Goal: Information Seeking & Learning: Learn about a topic

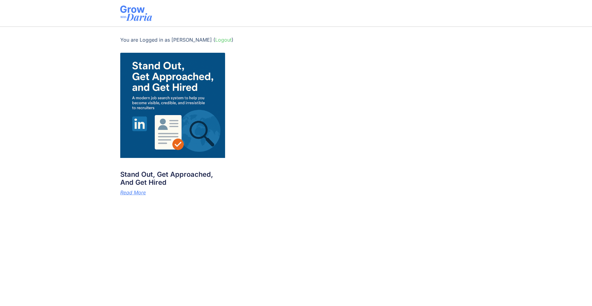
click at [176, 141] on img at bounding box center [172, 105] width 105 height 105
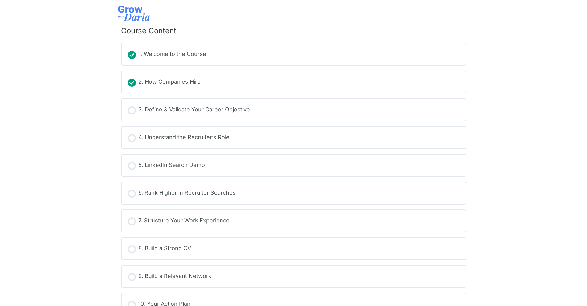
scroll to position [80, 0]
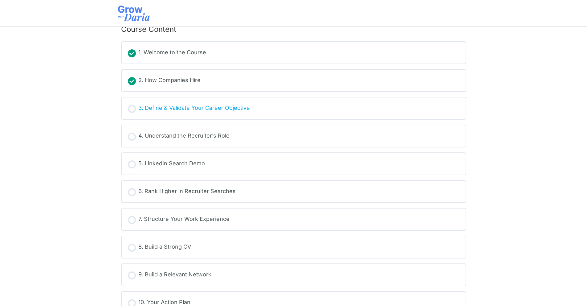
click at [166, 109] on div "3. Define & Validate Your Career Objective" at bounding box center [194, 108] width 112 height 9
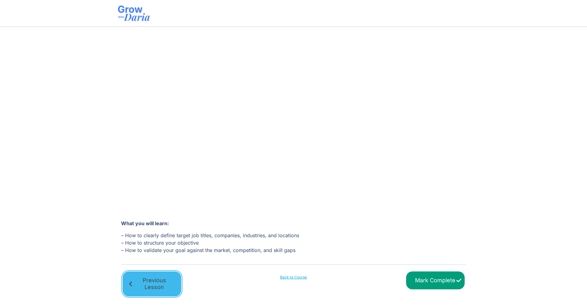
scroll to position [70, 0]
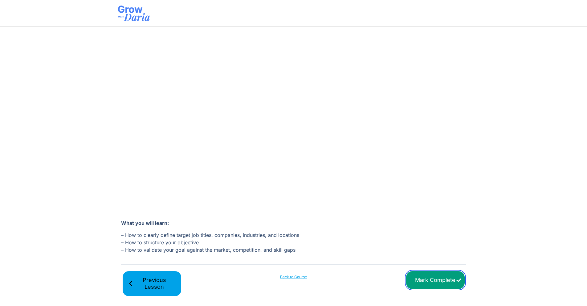
click at [434, 282] on input "Mark Complete" at bounding box center [435, 280] width 59 height 18
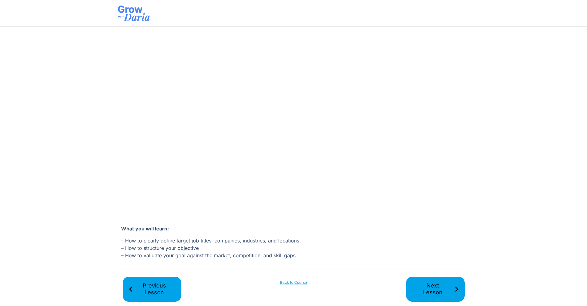
scroll to position [64, 0]
click at [423, 282] on span "Next Lesson" at bounding box center [433, 289] width 43 height 14
